Goal: Find specific page/section: Find specific page/section

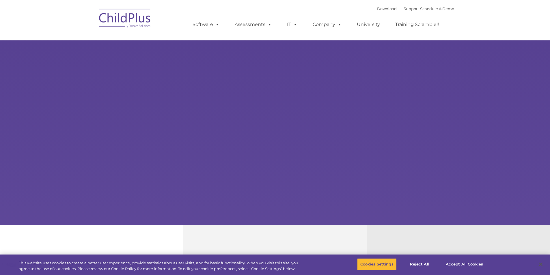
select select "MEDIUM"
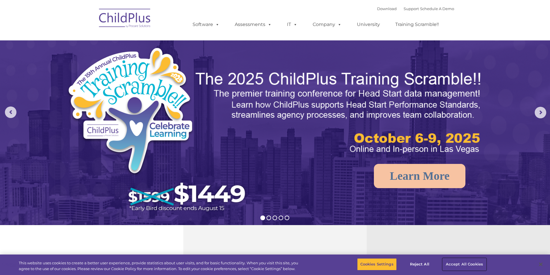
click at [461, 265] on button "Accept All Cookies" at bounding box center [465, 265] width 44 height 12
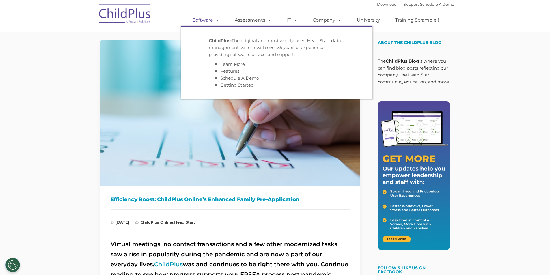
click at [218, 21] on span at bounding box center [216, 19] width 6 height 5
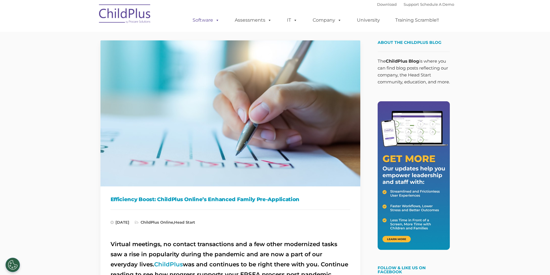
click at [218, 21] on span at bounding box center [216, 19] width 6 height 5
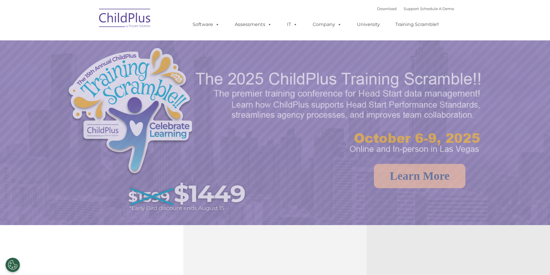
select select "MEDIUM"
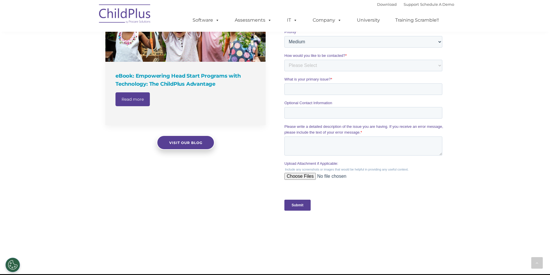
scroll to position [441, 0]
